Goal: Task Accomplishment & Management: Manage account settings

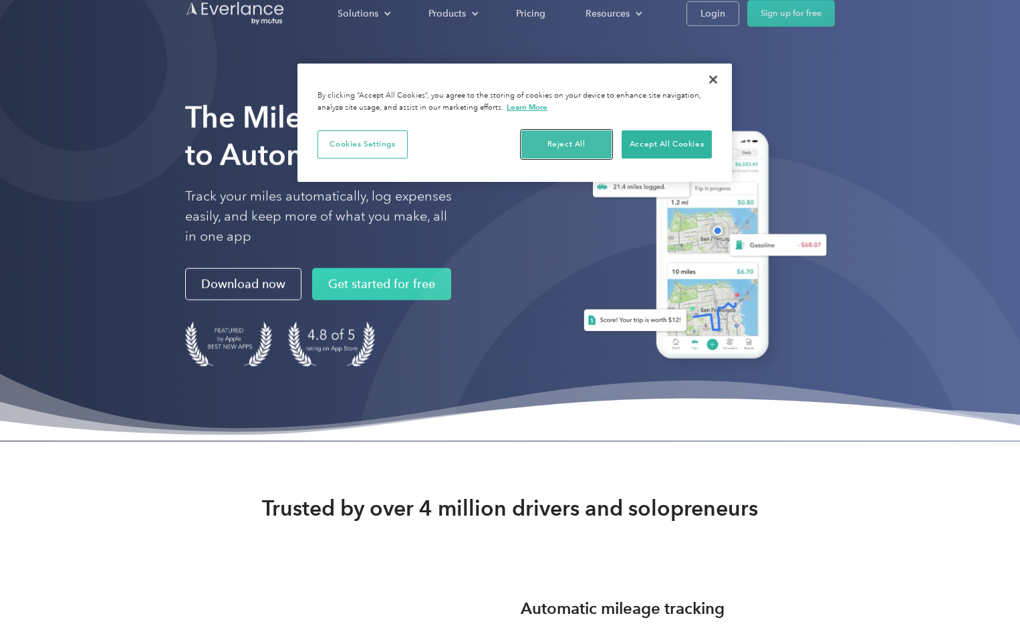
click at [575, 140] on button "Reject All" at bounding box center [566, 144] width 90 height 28
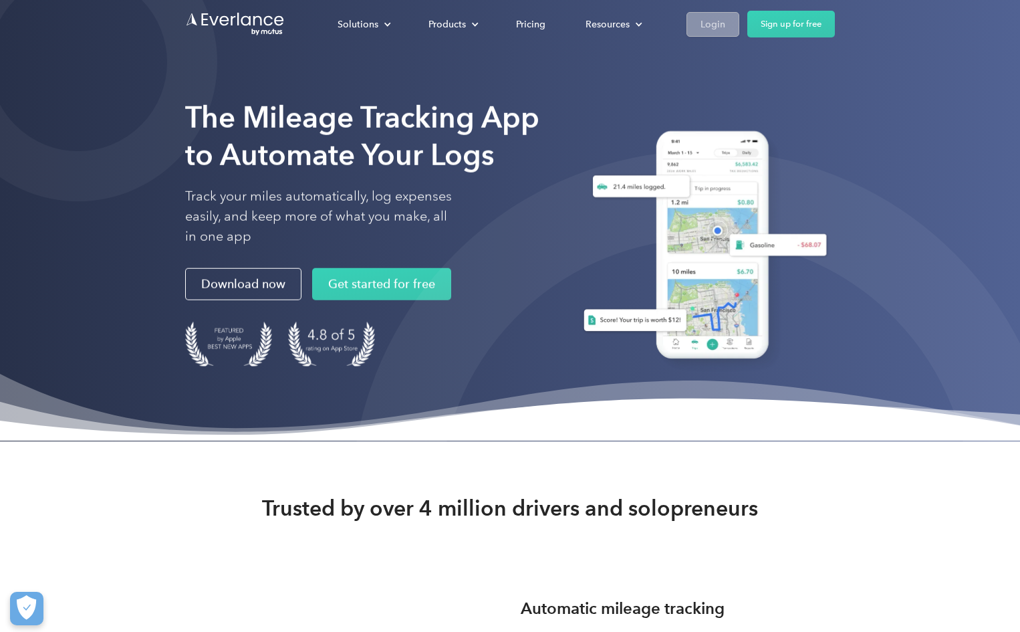
click at [719, 25] on div "Login" at bounding box center [713, 24] width 25 height 17
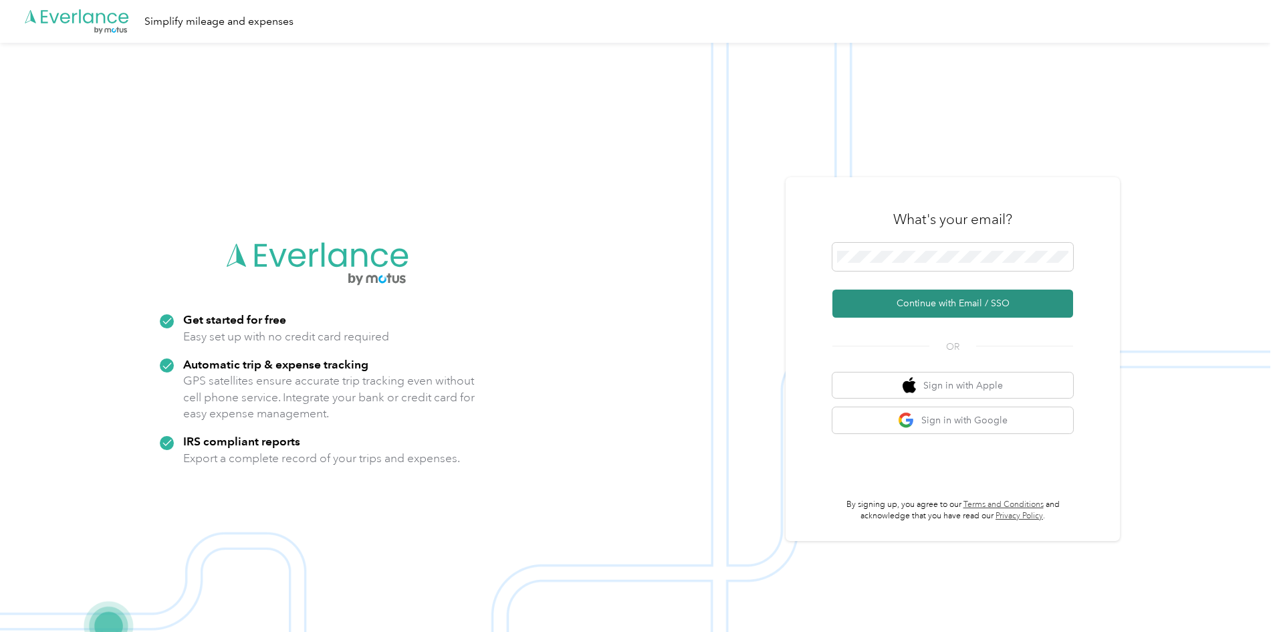
click at [940, 302] on button "Continue with Email / SSO" at bounding box center [952, 303] width 241 height 28
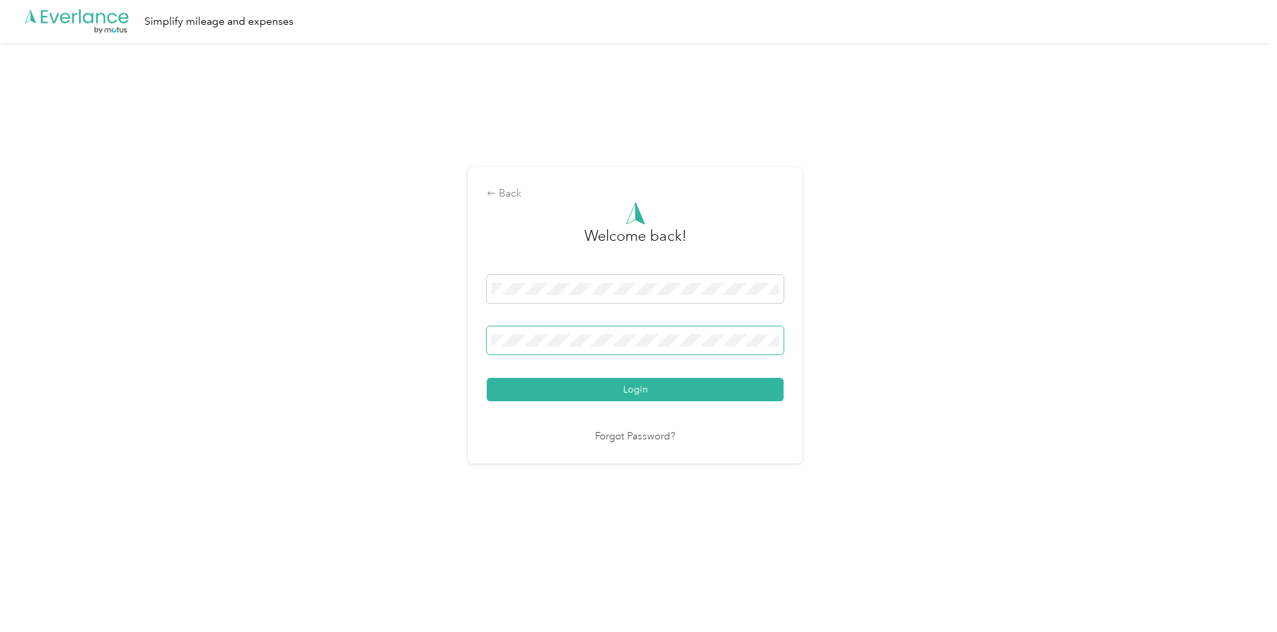
click at [487, 378] on button "Login" at bounding box center [635, 389] width 297 height 23
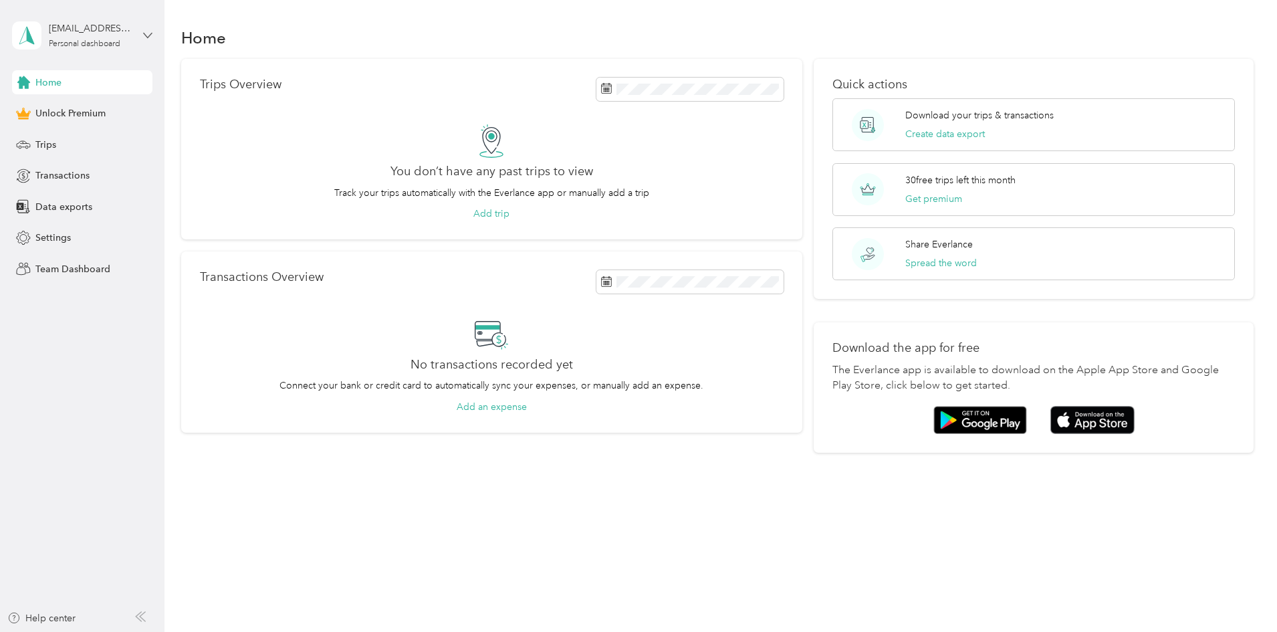
click at [144, 32] on icon at bounding box center [147, 35] width 9 height 9
click at [63, 112] on div "Log out" at bounding box center [152, 109] width 263 height 23
